Goal: Navigation & Orientation: Locate item on page

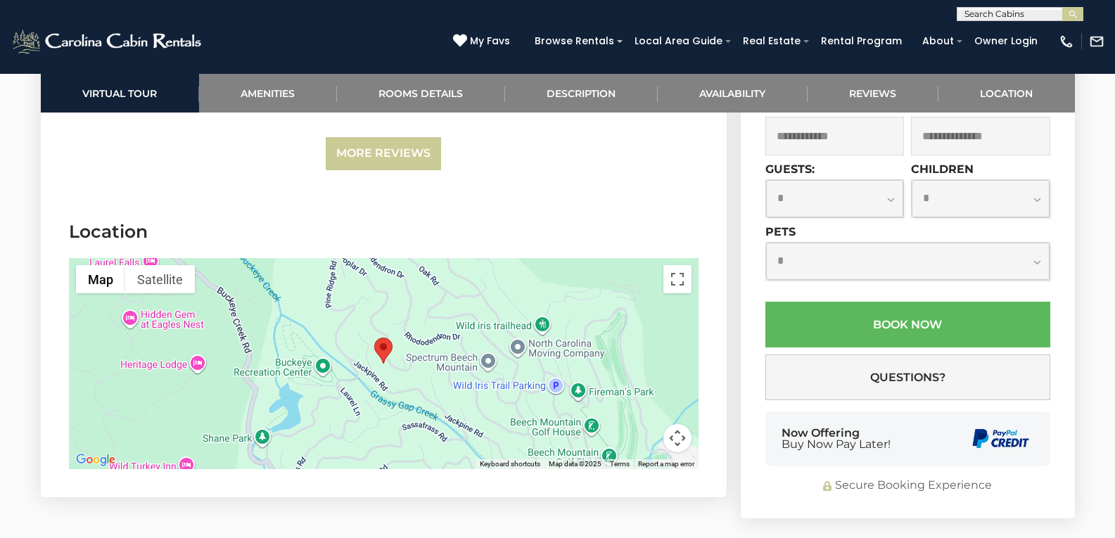
scroll to position [4573, 0]
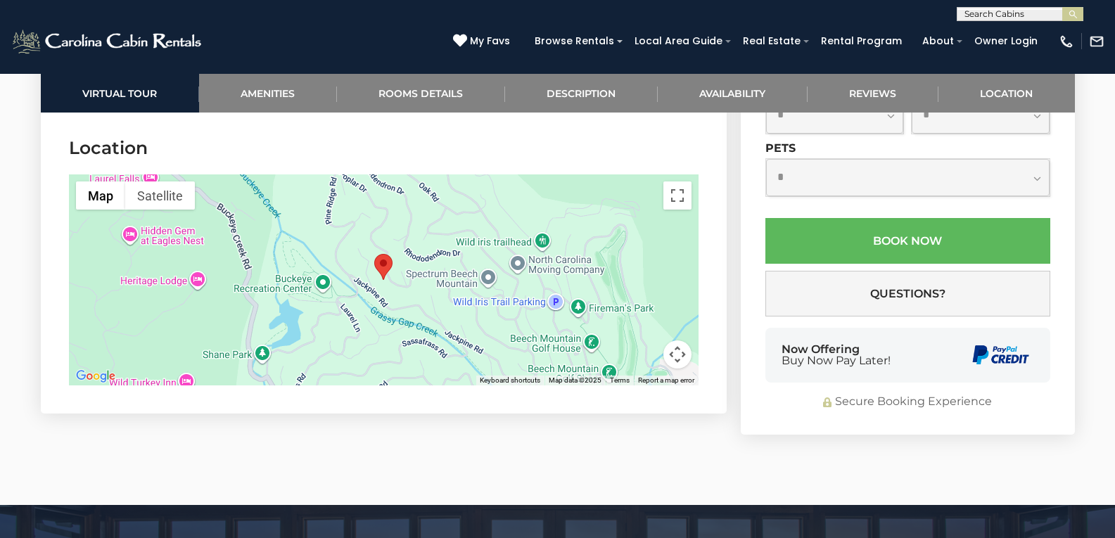
click at [421, 272] on div at bounding box center [384, 279] width 630 height 211
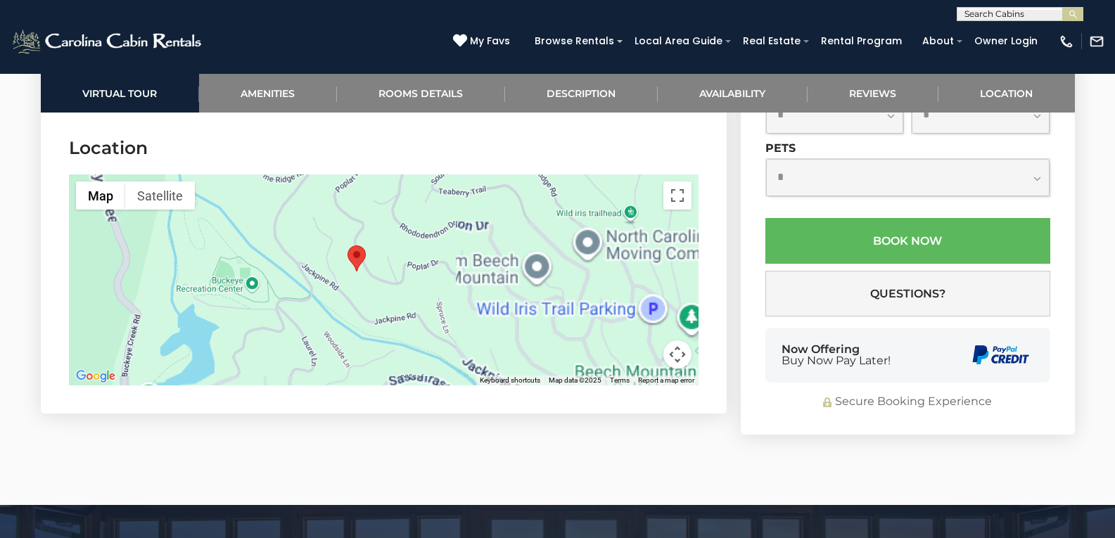
click at [298, 245] on div at bounding box center [384, 279] width 630 height 211
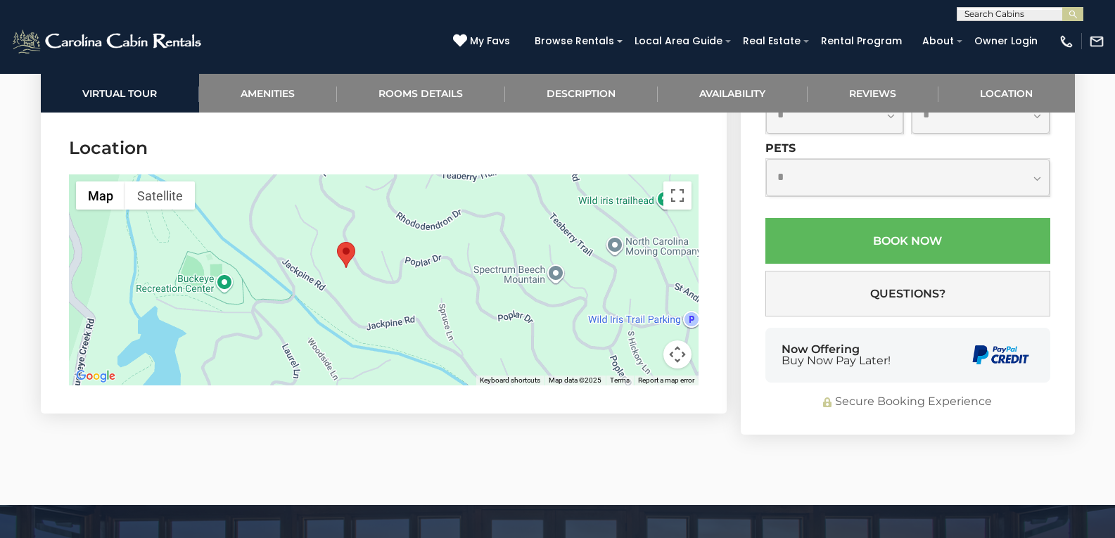
click at [298, 245] on div at bounding box center [384, 279] width 630 height 211
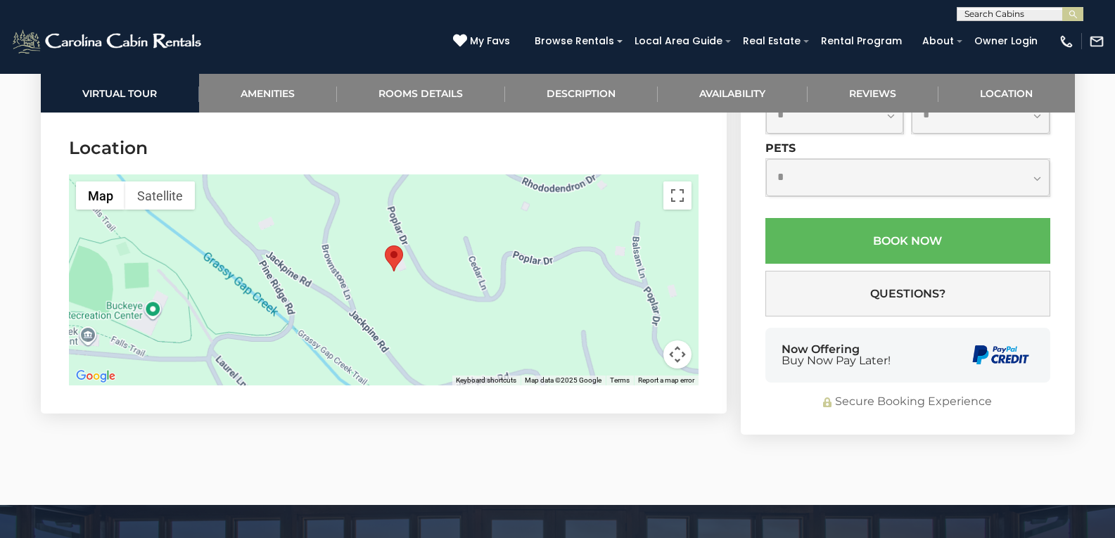
click at [434, 266] on div at bounding box center [384, 279] width 630 height 211
click at [435, 266] on div at bounding box center [384, 279] width 630 height 211
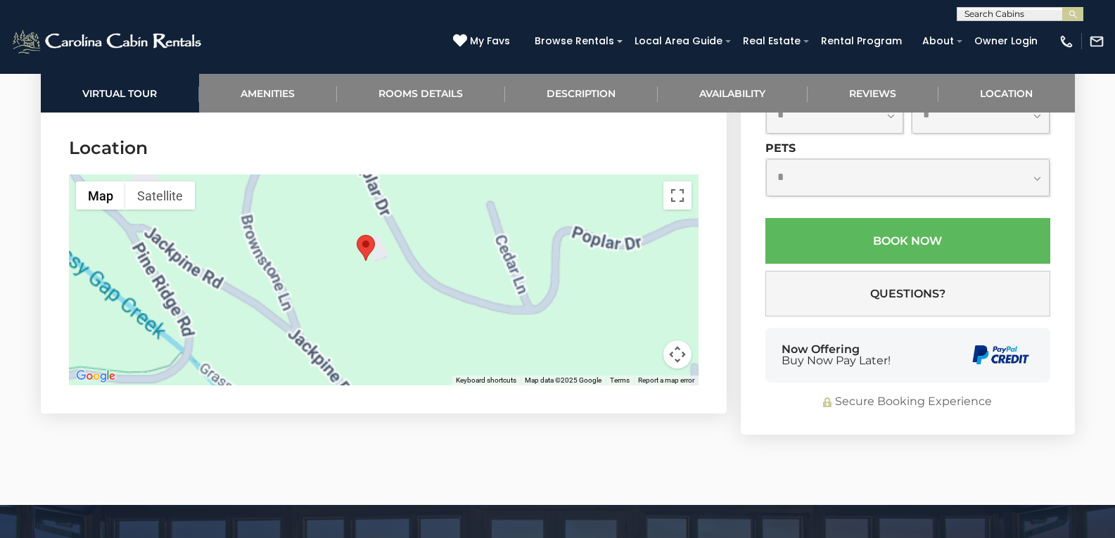
click at [314, 260] on div at bounding box center [384, 279] width 630 height 211
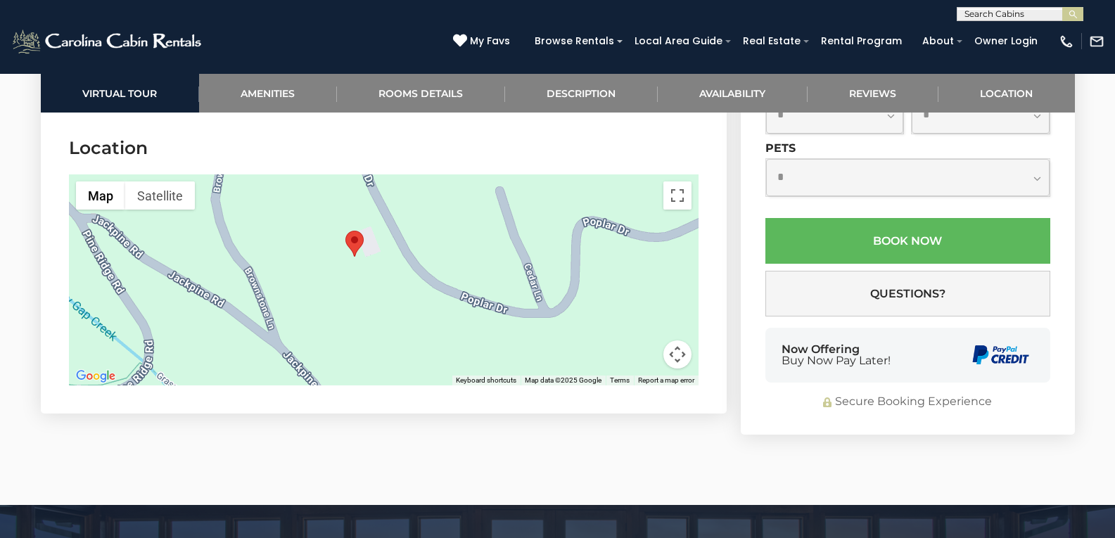
click at [314, 260] on div at bounding box center [384, 279] width 630 height 211
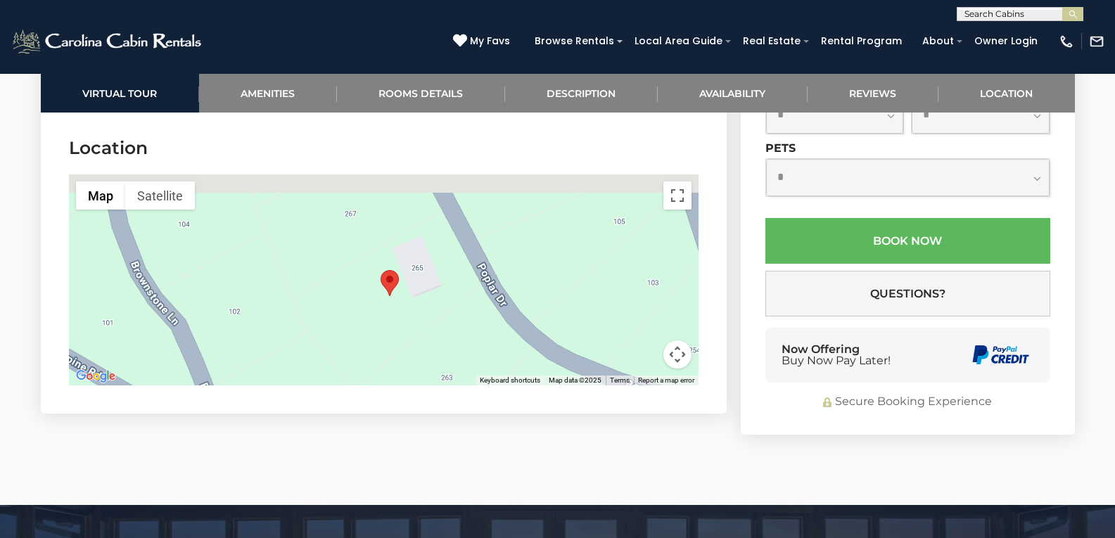
drag, startPoint x: 472, startPoint y: 246, endPoint x: 467, endPoint y: 294, distance: 48.8
click at [467, 294] on div at bounding box center [384, 279] width 630 height 211
